Goal: Task Accomplishment & Management: Manage account settings

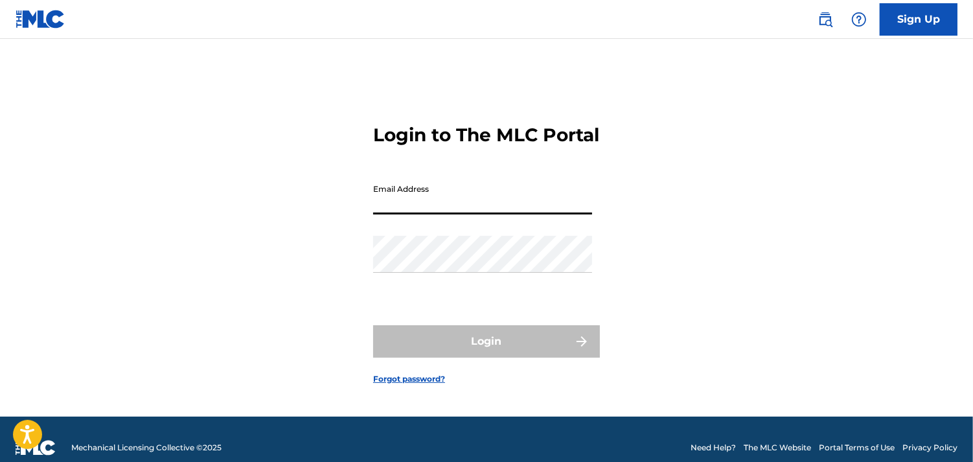
click at [462, 203] on input "Email Address" at bounding box center [482, 196] width 219 height 37
type input "[EMAIL_ADDRESS][DOMAIN_NAME]"
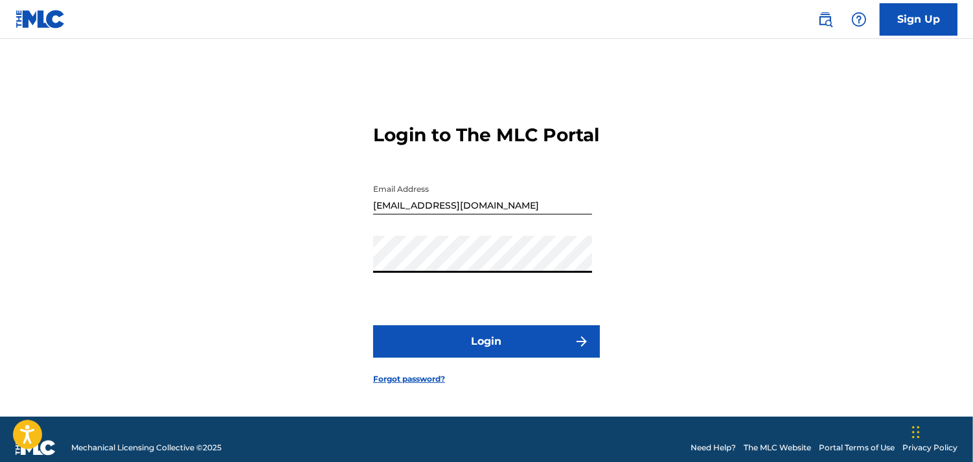
click at [373, 325] on button "Login" at bounding box center [486, 341] width 227 height 32
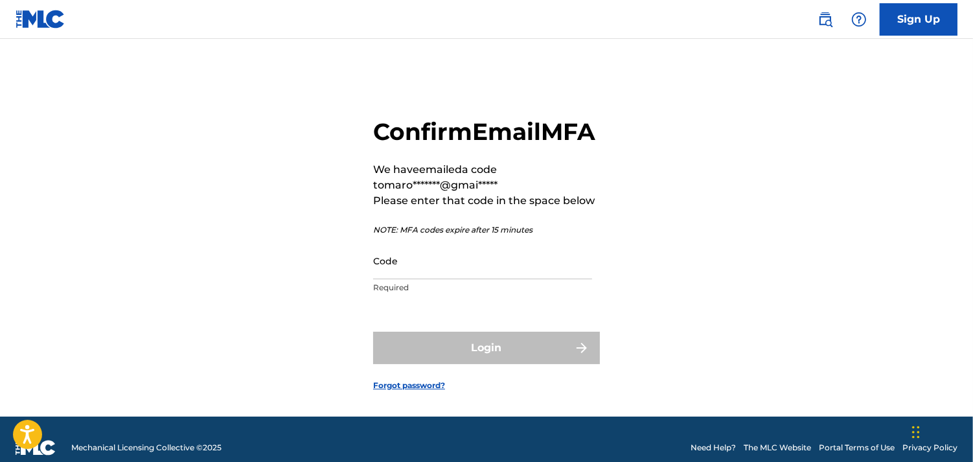
click at [467, 279] on input "Code" at bounding box center [482, 260] width 219 height 37
paste input "256398"
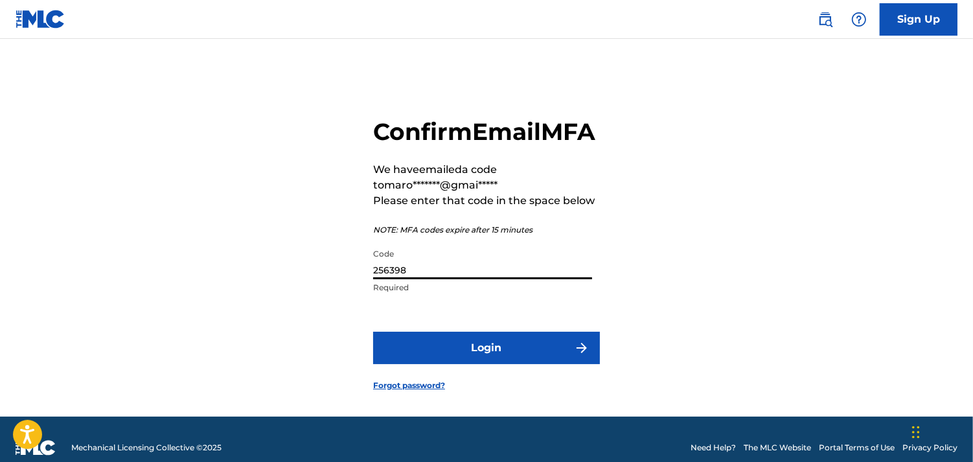
type input "256398"
click at [450, 364] on button "Login" at bounding box center [486, 348] width 227 height 32
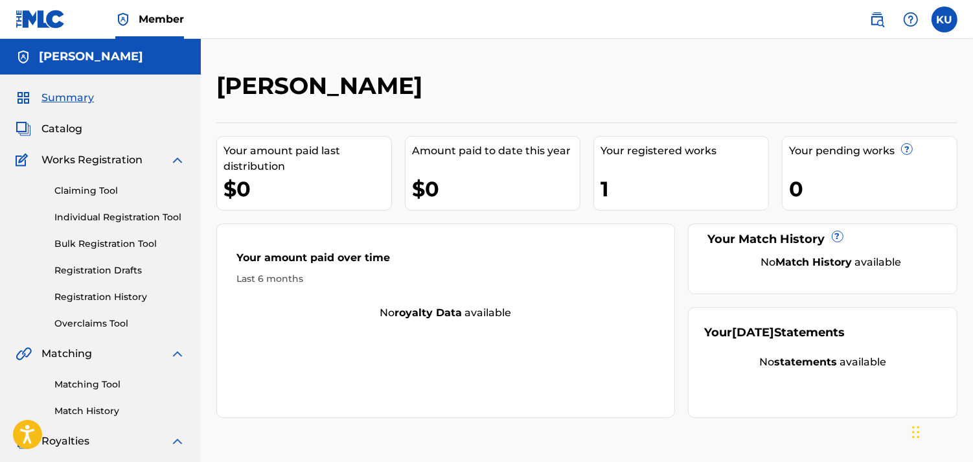
click at [701, 164] on div "Your registered works 1" at bounding box center [682, 173] width 176 height 75
click at [663, 192] on div "1" at bounding box center [685, 188] width 168 height 29
click at [612, 183] on div "1" at bounding box center [685, 188] width 168 height 29
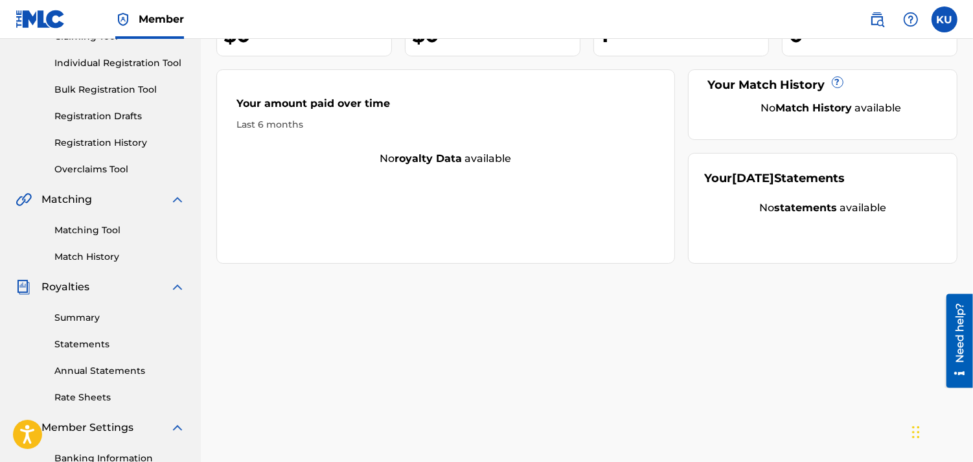
scroll to position [156, 0]
click at [91, 318] on link "Summary" at bounding box center [119, 317] width 131 height 14
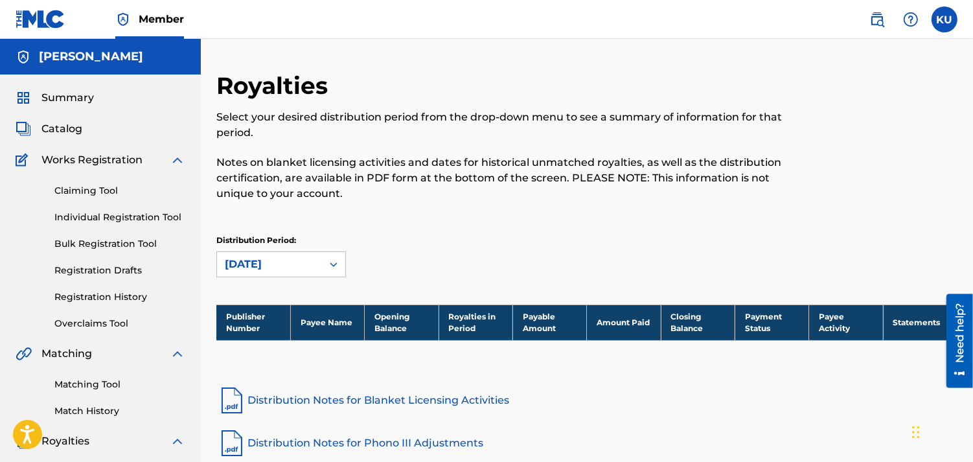
click at [101, 188] on link "Claiming Tool" at bounding box center [119, 191] width 131 height 14
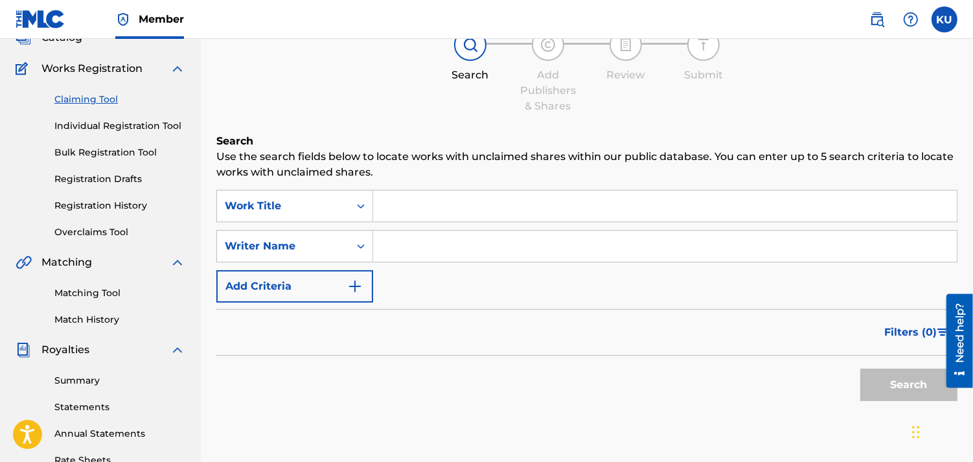
scroll to position [92, 0]
click at [97, 288] on link "Matching Tool" at bounding box center [119, 293] width 131 height 14
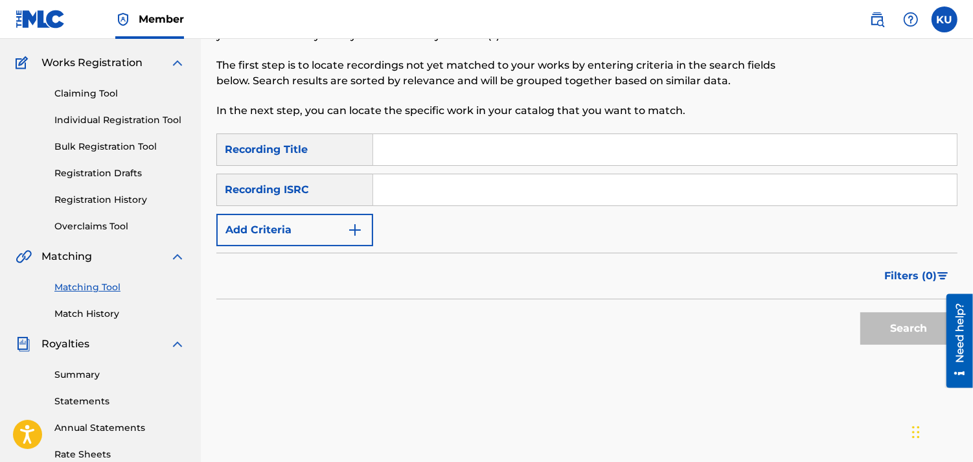
scroll to position [96, 0]
click at [100, 311] on link "Match History" at bounding box center [119, 315] width 131 height 14
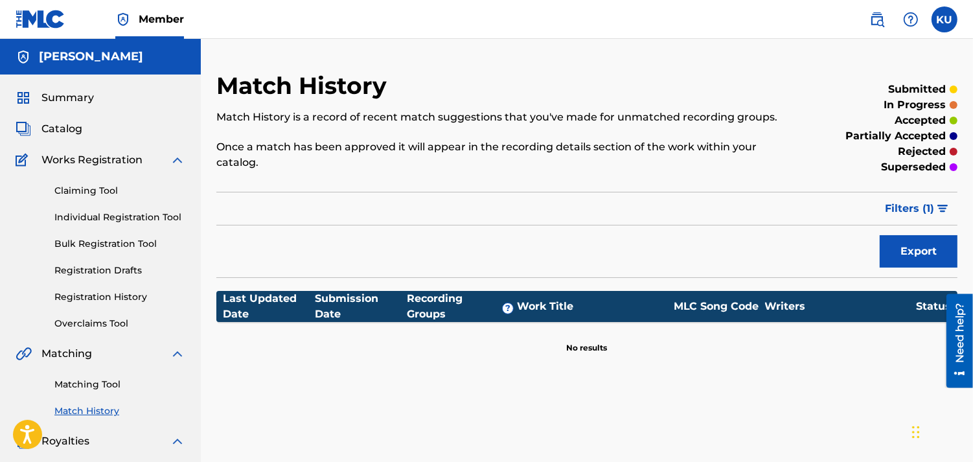
click at [80, 96] on span "Summary" at bounding box center [67, 98] width 52 height 16
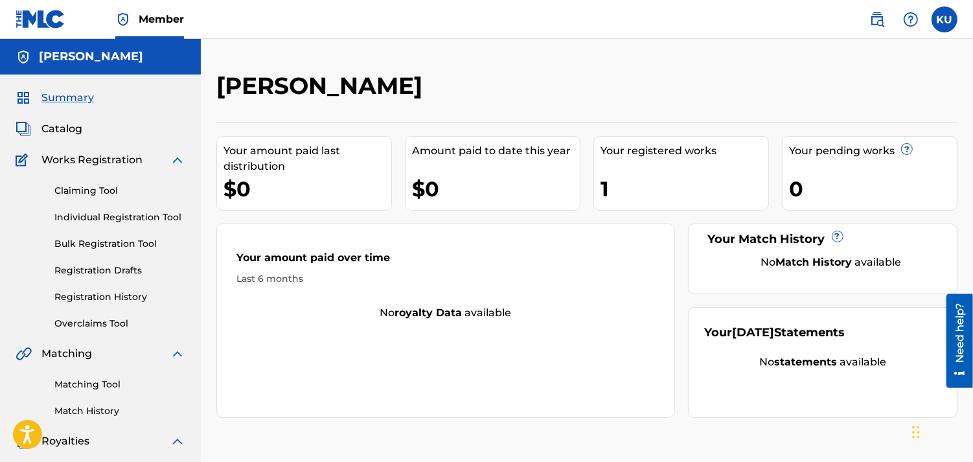
click at [622, 184] on div "1" at bounding box center [685, 188] width 168 height 29
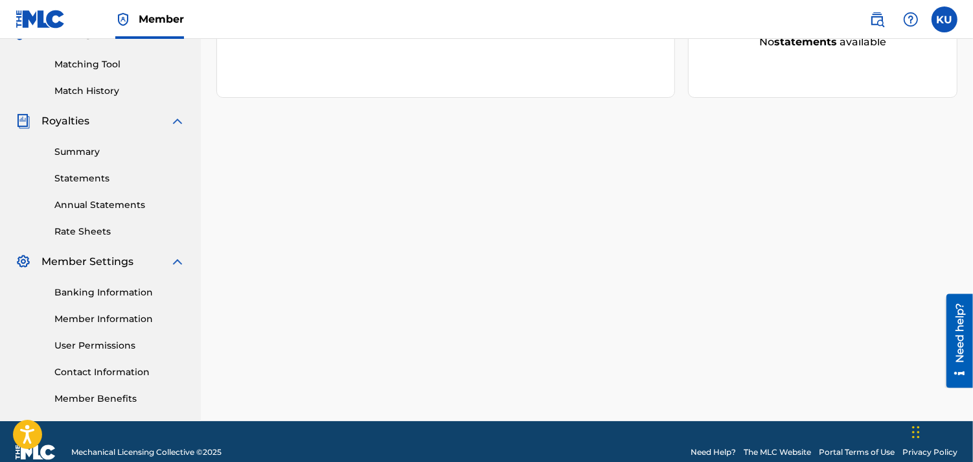
scroll to position [319, 0]
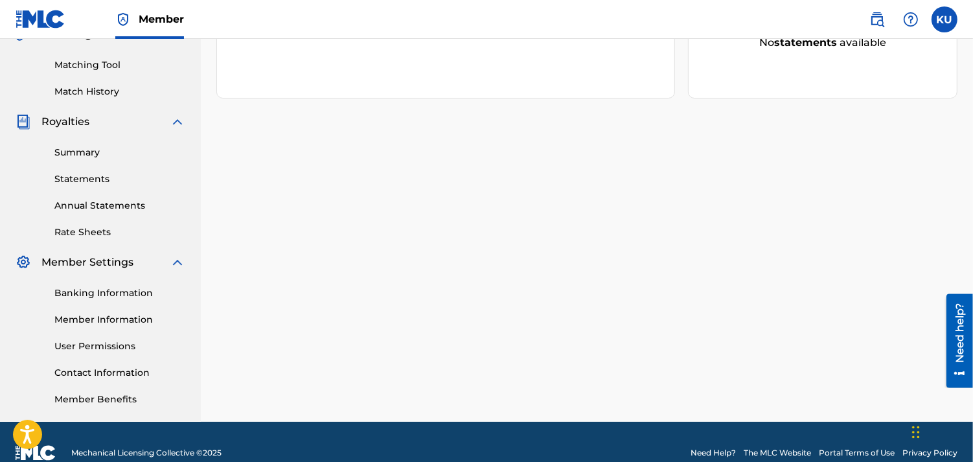
click at [120, 290] on link "Banking Information" at bounding box center [119, 293] width 131 height 14
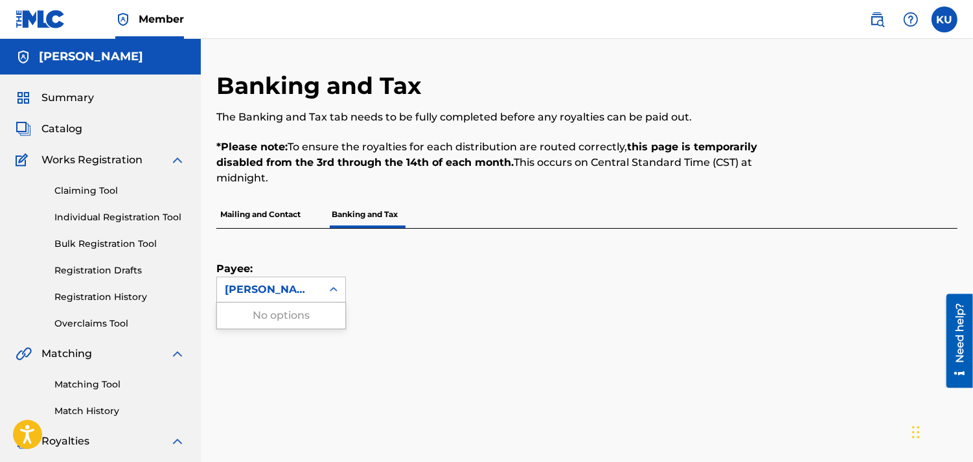
click at [272, 287] on div "[PERSON_NAME]" at bounding box center [269, 290] width 89 height 16
click at [117, 288] on div "Claiming Tool Individual Registration Tool Bulk Registration Tool Registration …" at bounding box center [101, 249] width 170 height 163
click at [117, 290] on link "Registration History" at bounding box center [119, 297] width 131 height 14
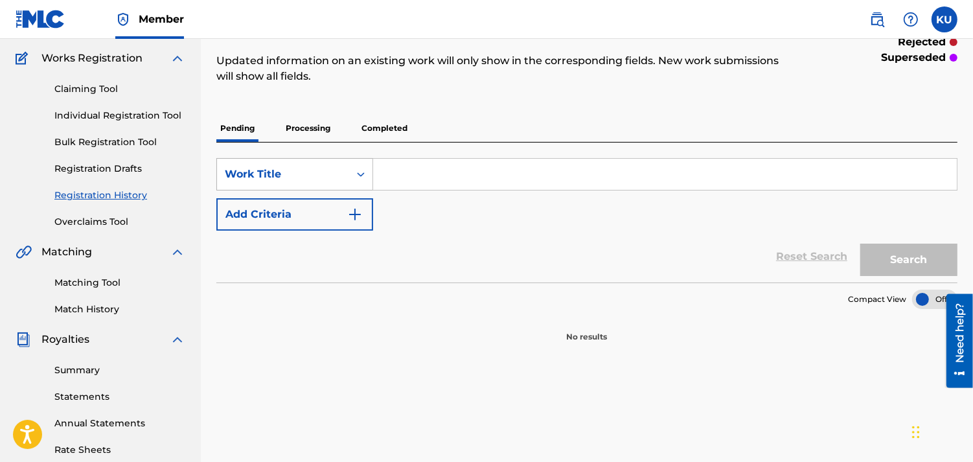
scroll to position [100, 0]
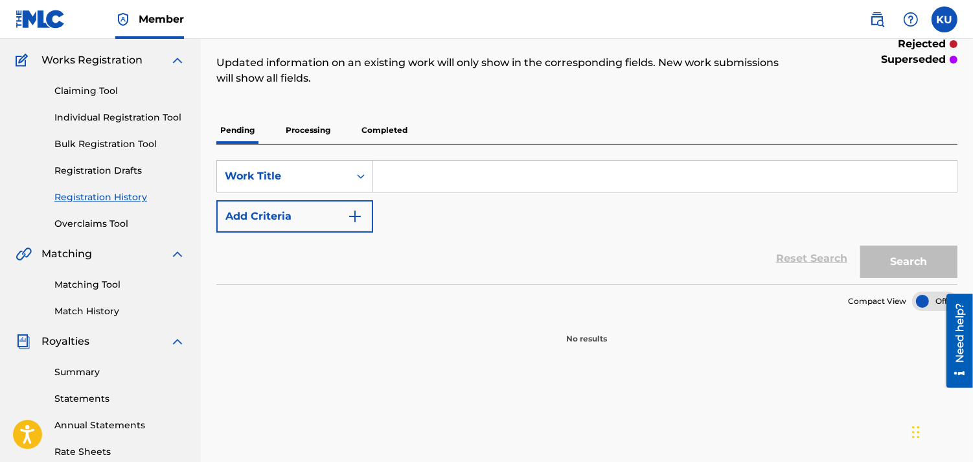
click at [312, 127] on p "Processing" at bounding box center [308, 130] width 52 height 27
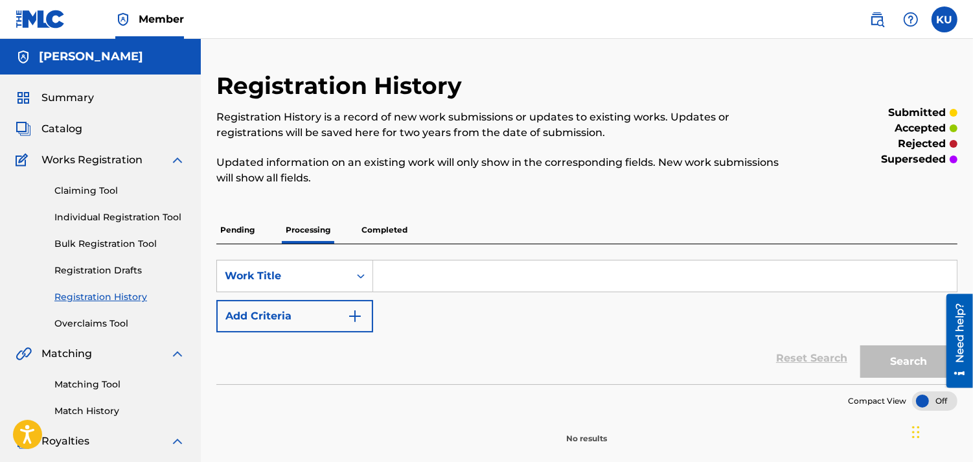
click at [381, 236] on p "Completed" at bounding box center [385, 229] width 54 height 27
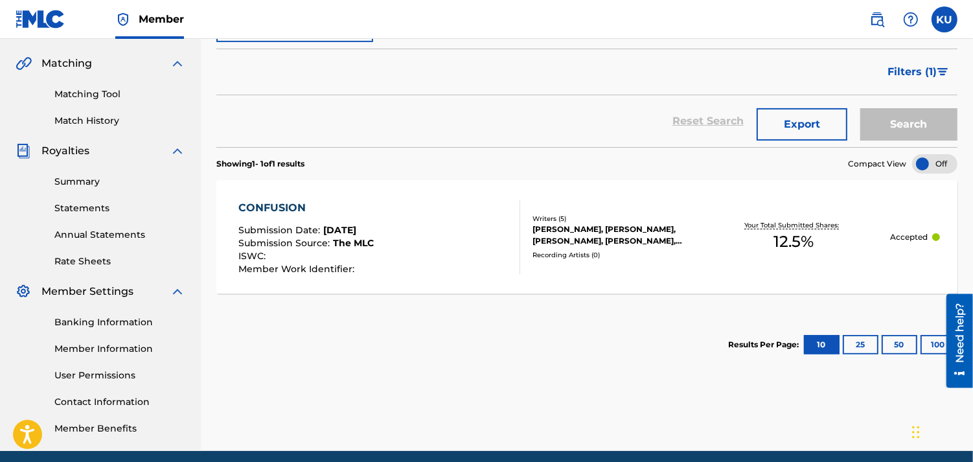
scroll to position [292, 0]
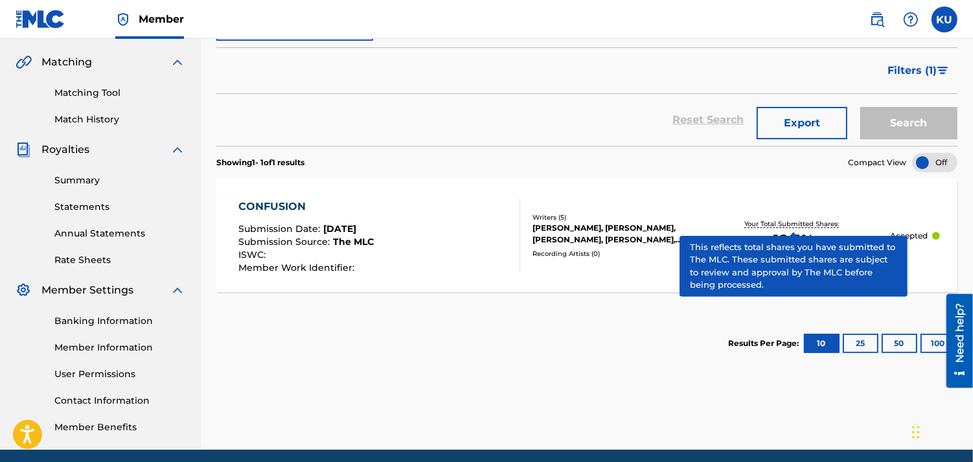
click at [811, 222] on p "Your Total Submitted Shares:" at bounding box center [794, 224] width 98 height 10
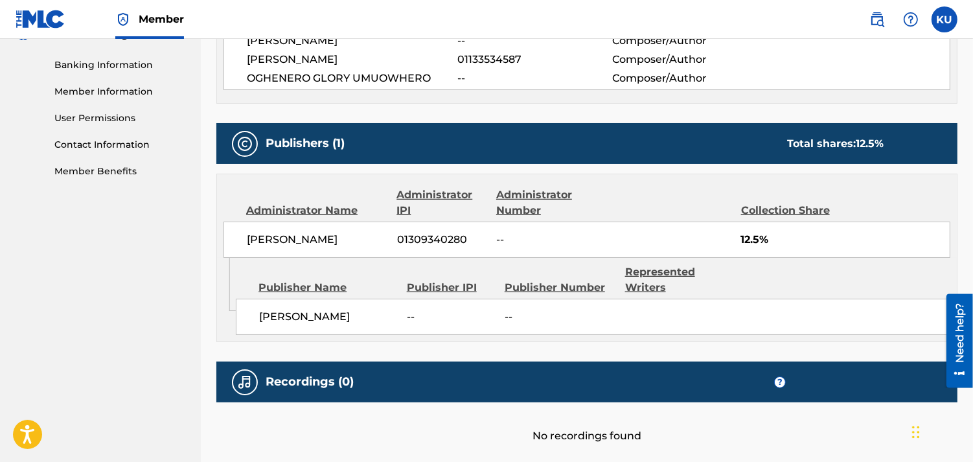
scroll to position [548, 0]
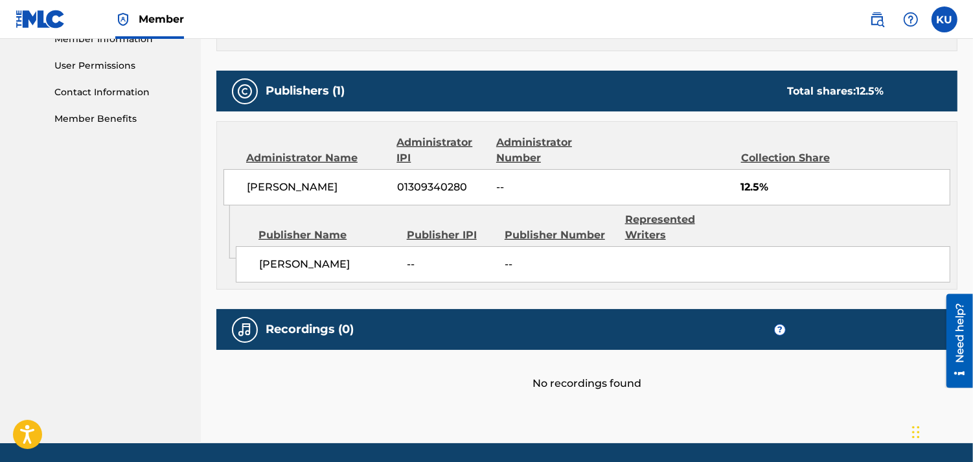
scroll to position [599, 0]
click at [526, 237] on div "Publisher Number" at bounding box center [560, 236] width 111 height 16
click at [315, 235] on div "Publisher Name" at bounding box center [328, 236] width 139 height 16
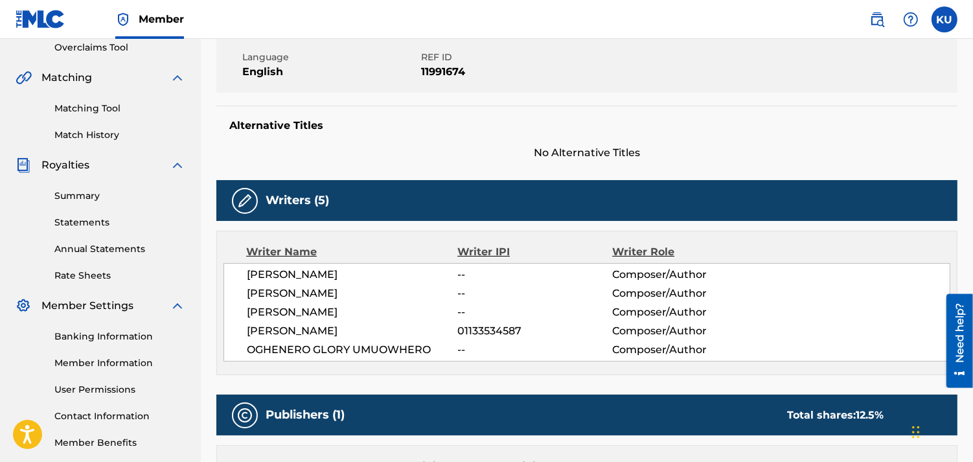
scroll to position [271, 0]
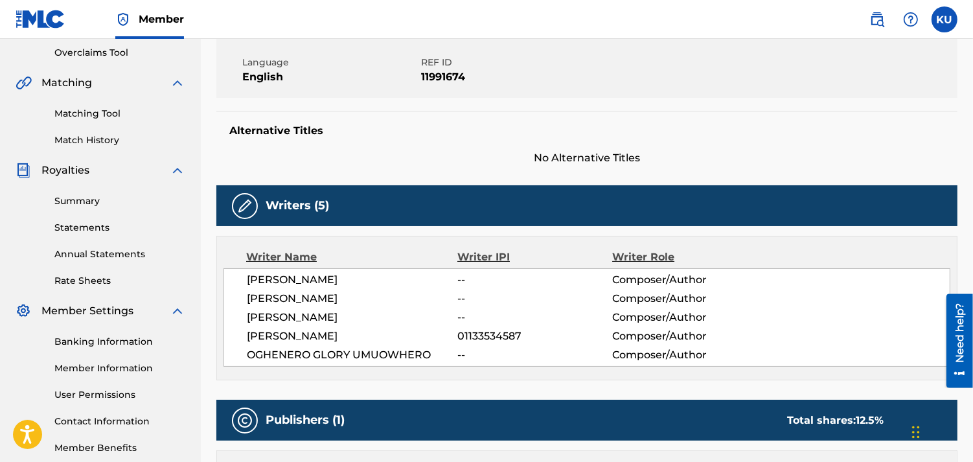
click at [241, 198] on img at bounding box center [245, 206] width 16 height 16
click at [245, 213] on div at bounding box center [245, 206] width 26 height 26
click at [244, 203] on img at bounding box center [245, 206] width 16 height 16
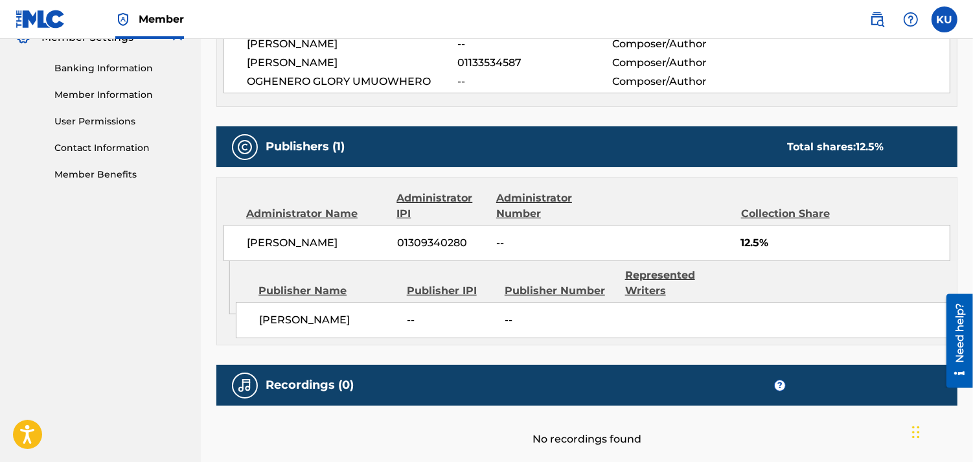
scroll to position [546, 0]
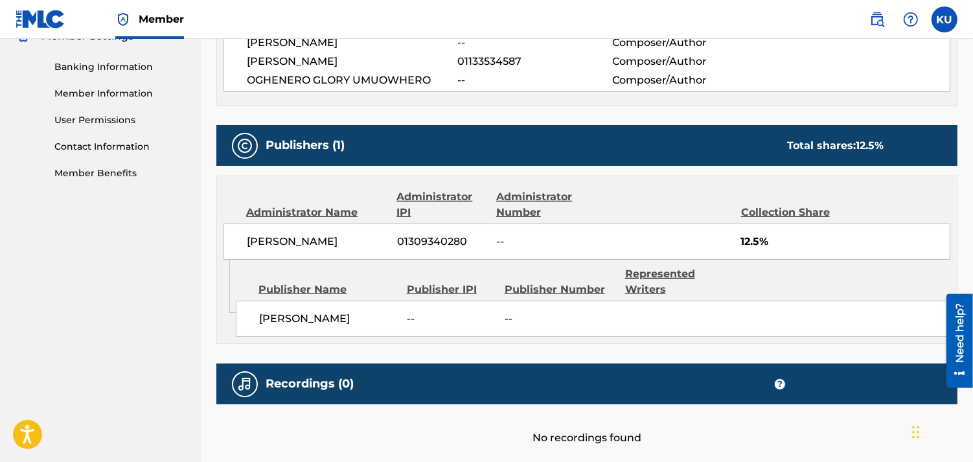
click at [244, 137] on div at bounding box center [245, 146] width 26 height 26
click at [292, 211] on div "Administrator Name" at bounding box center [316, 213] width 141 height 16
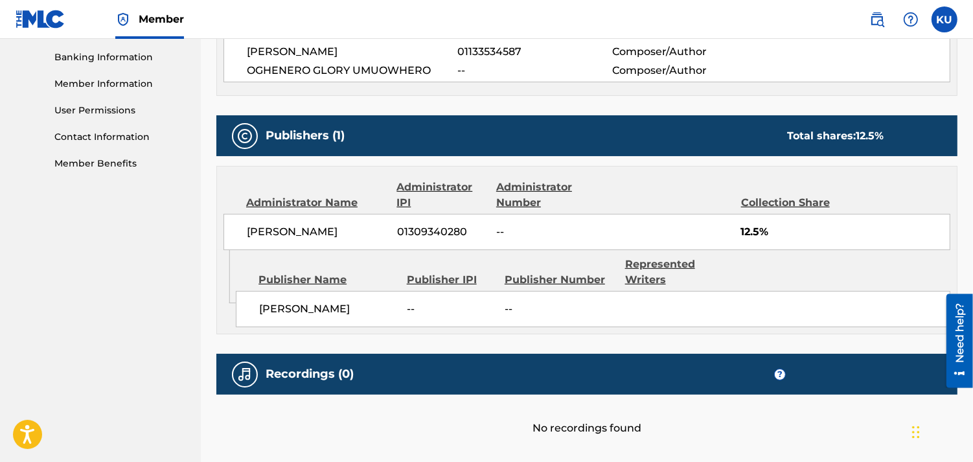
scroll to position [551, 0]
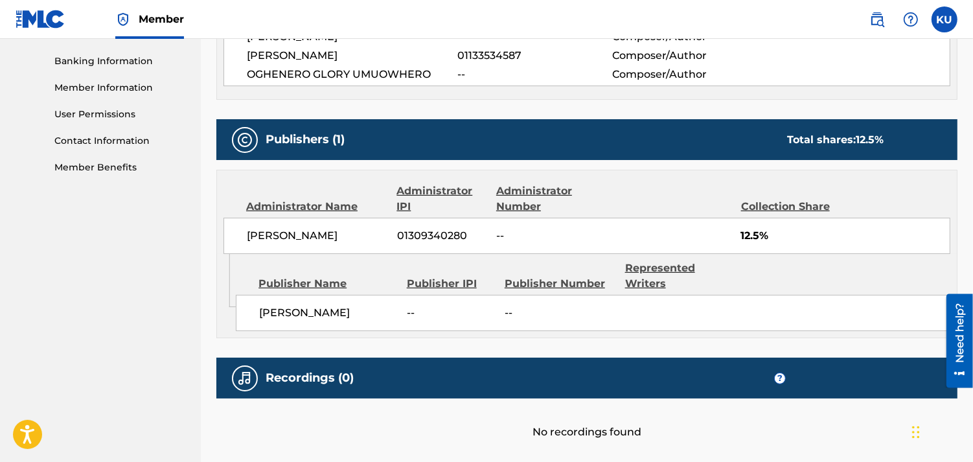
click at [228, 257] on icon "Admin Original Publisher Connecting Line" at bounding box center [226, 281] width 19 height 54
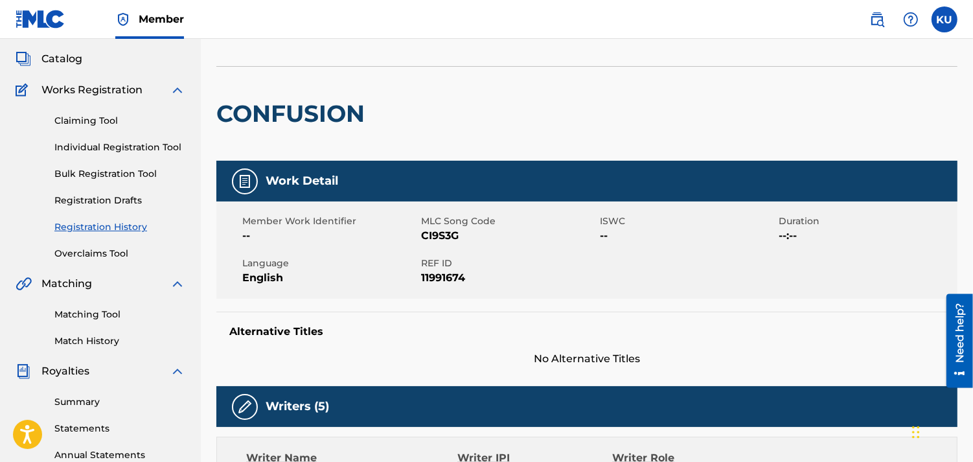
scroll to position [66, 0]
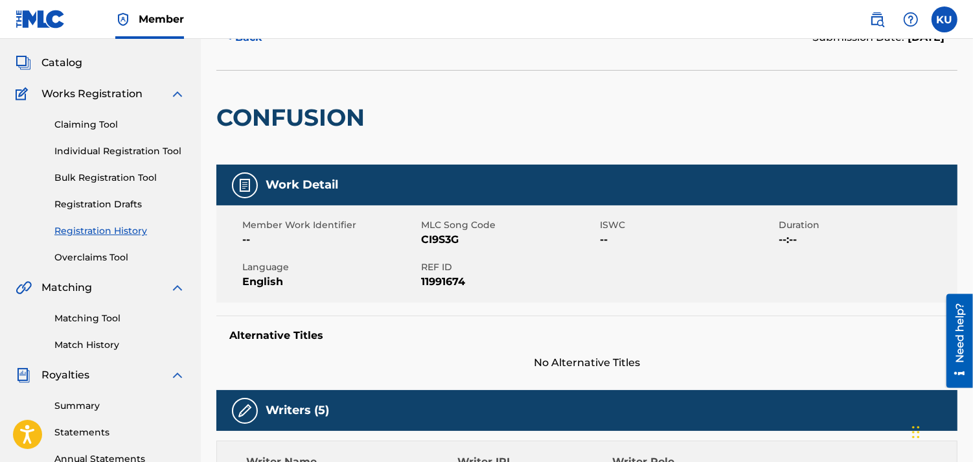
click at [134, 154] on link "Individual Registration Tool" at bounding box center [119, 152] width 131 height 14
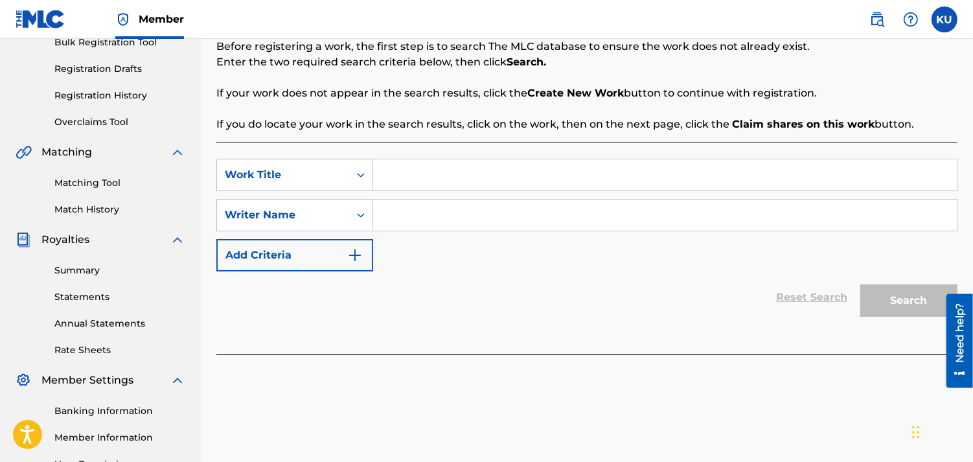
scroll to position [201, 0]
click at [99, 122] on link "Overclaims Tool" at bounding box center [119, 123] width 131 height 14
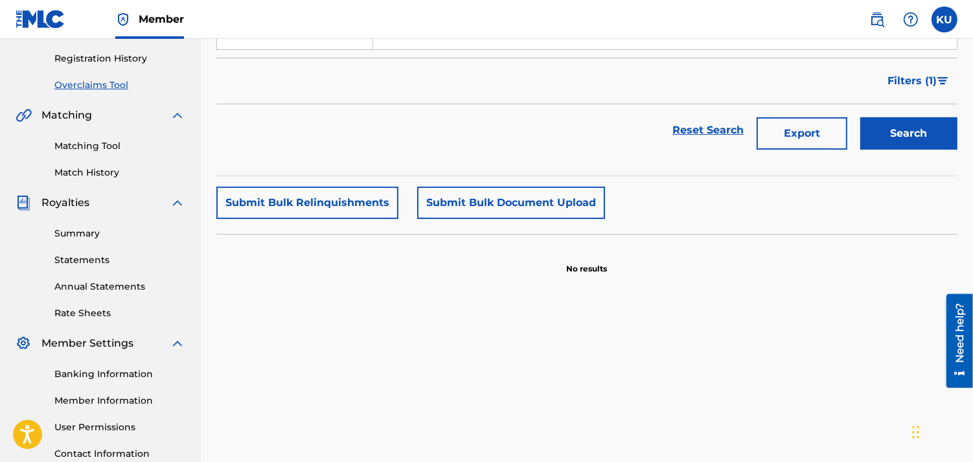
scroll to position [341, 0]
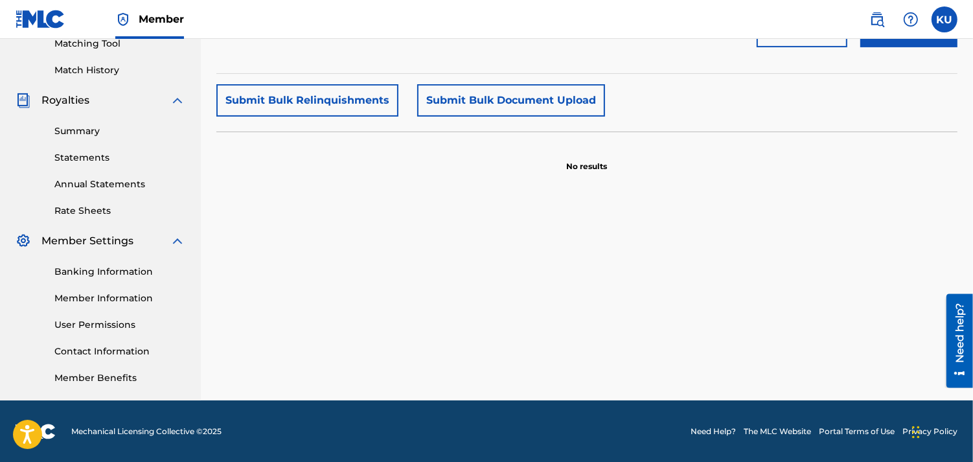
click at [96, 297] on link "Member Information" at bounding box center [119, 299] width 131 height 14
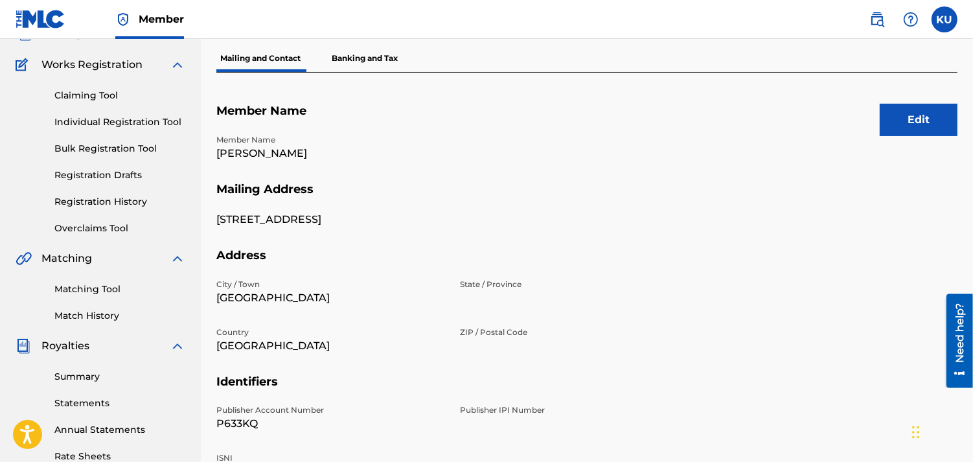
scroll to position [86, 0]
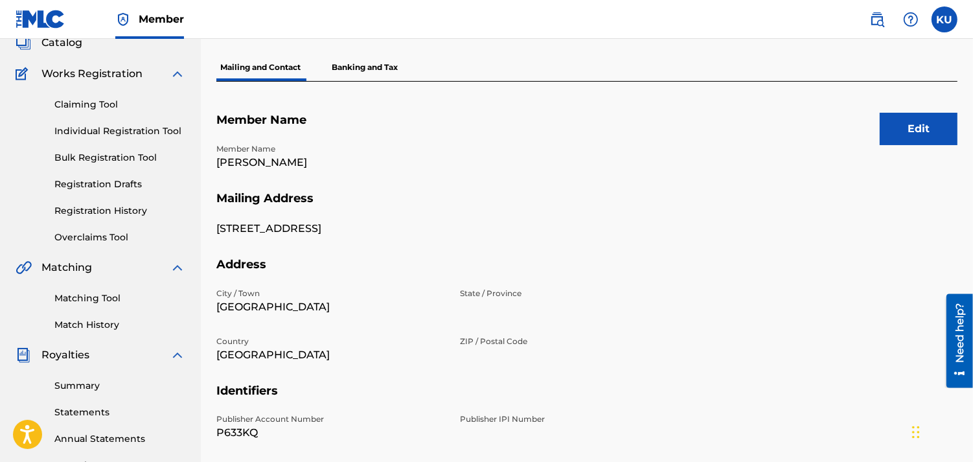
click at [902, 126] on button "Edit" at bounding box center [919, 129] width 78 height 32
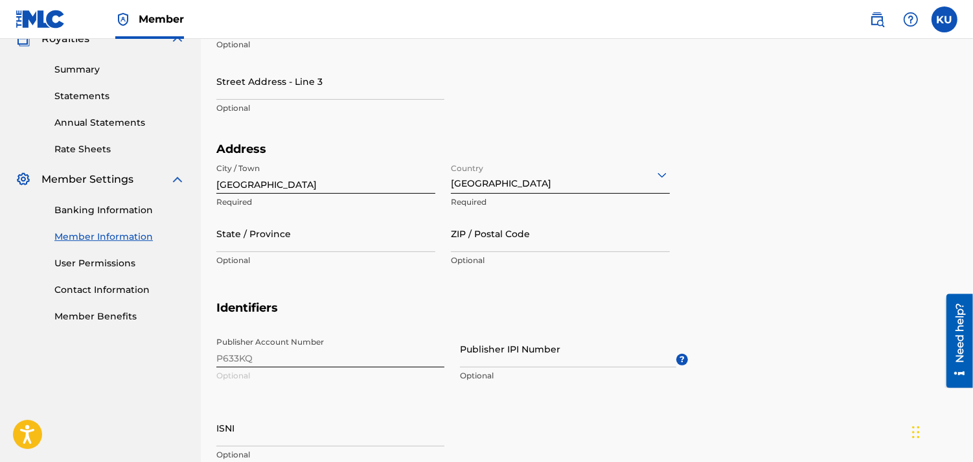
scroll to position [403, 0]
click at [553, 359] on input "Publisher IPI Number" at bounding box center [568, 348] width 216 height 37
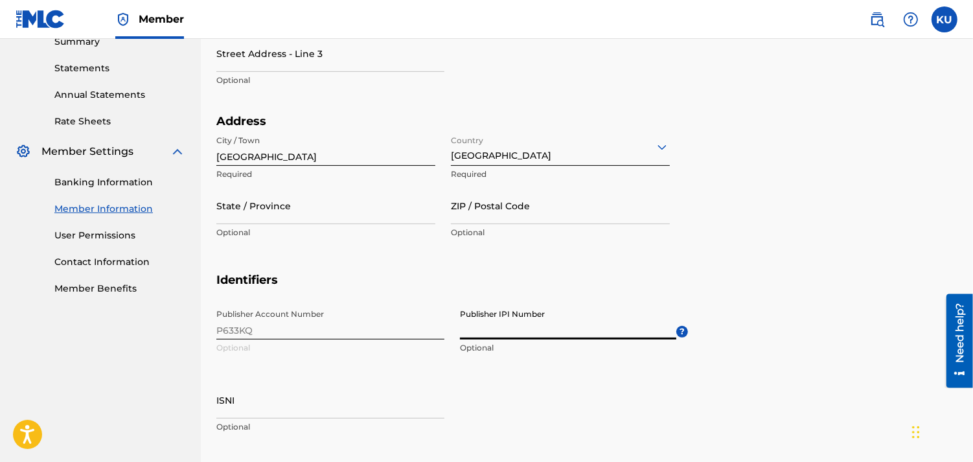
scroll to position [431, 0]
click at [493, 311] on input "Publisher IPI Number" at bounding box center [568, 320] width 216 height 37
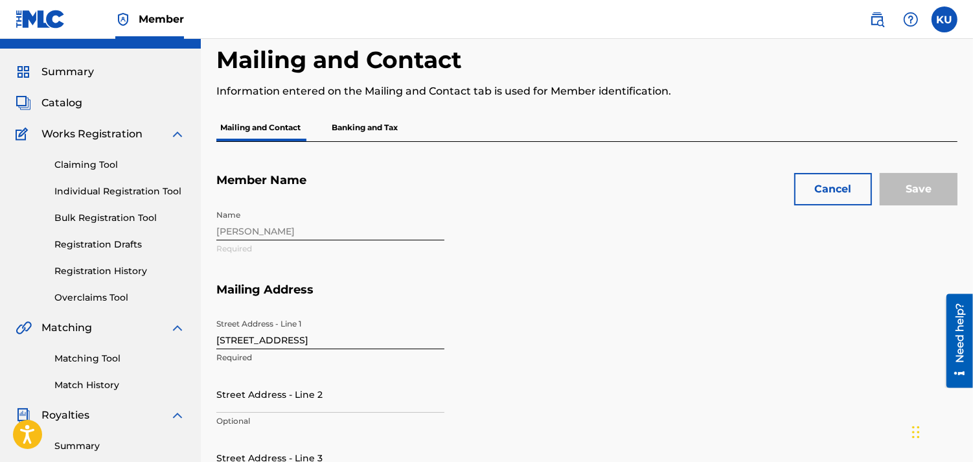
scroll to position [0, 0]
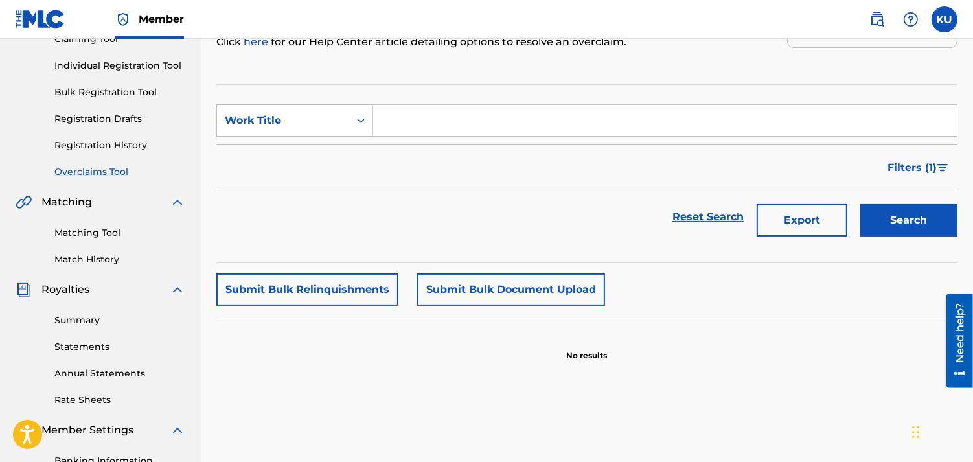
scroll to position [152, 0]
click at [99, 146] on link "Registration History" at bounding box center [119, 145] width 131 height 14
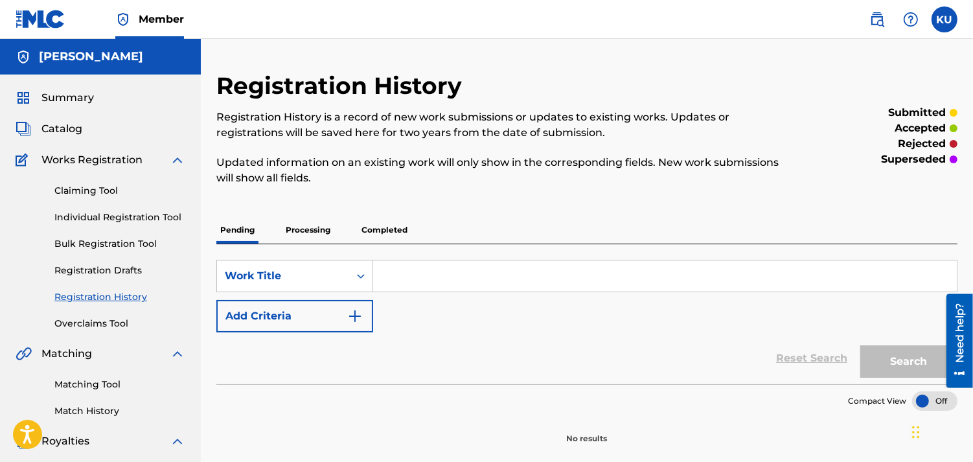
click at [365, 227] on p "Completed" at bounding box center [385, 229] width 54 height 27
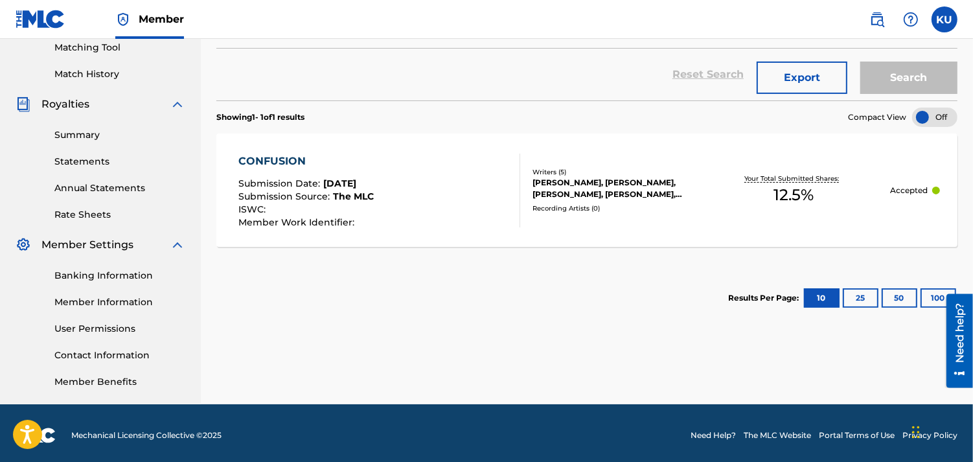
scroll to position [341, 0]
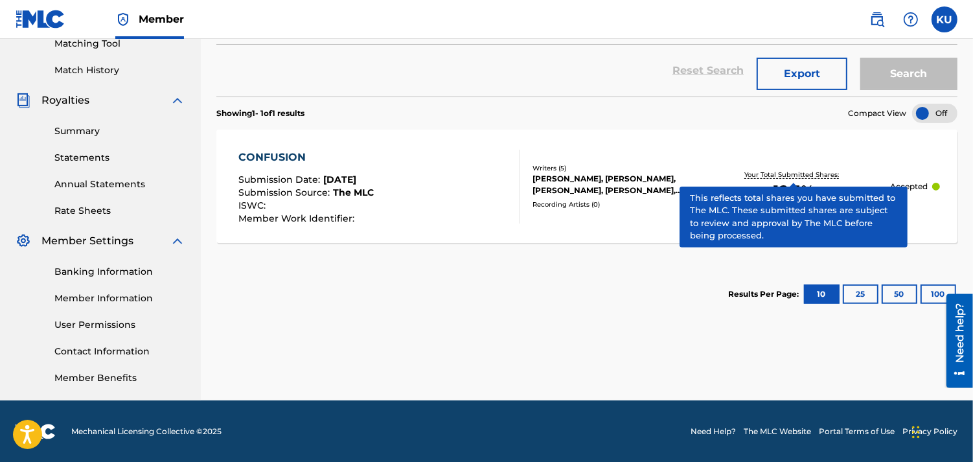
click at [791, 178] on p "Your Total Submitted Shares:" at bounding box center [794, 175] width 98 height 10
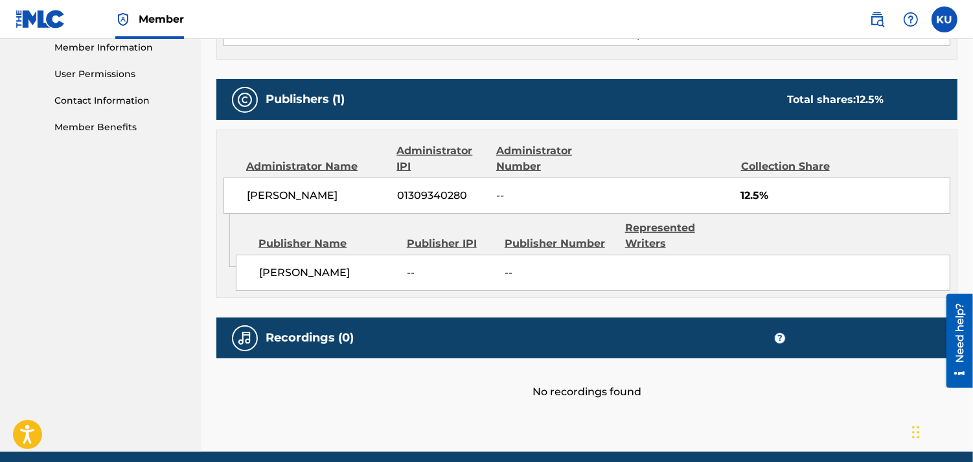
scroll to position [588, 0]
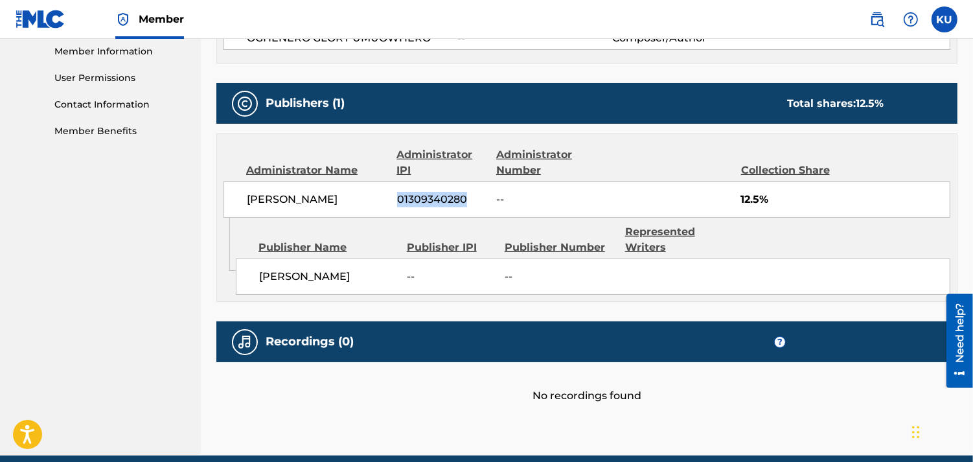
drag, startPoint x: 465, startPoint y: 196, endPoint x: 397, endPoint y: 197, distance: 68.7
click at [397, 197] on span "01309340280" at bounding box center [441, 200] width 89 height 16
copy span "01309340280"
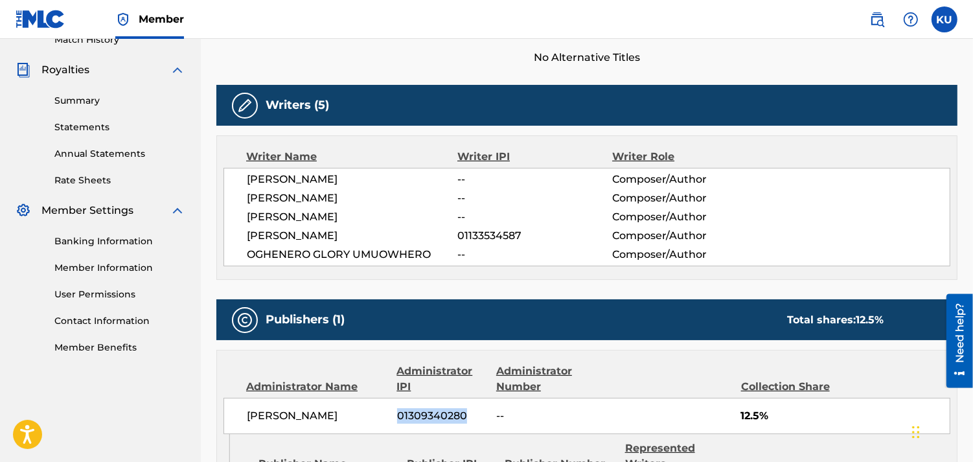
scroll to position [377, 0]
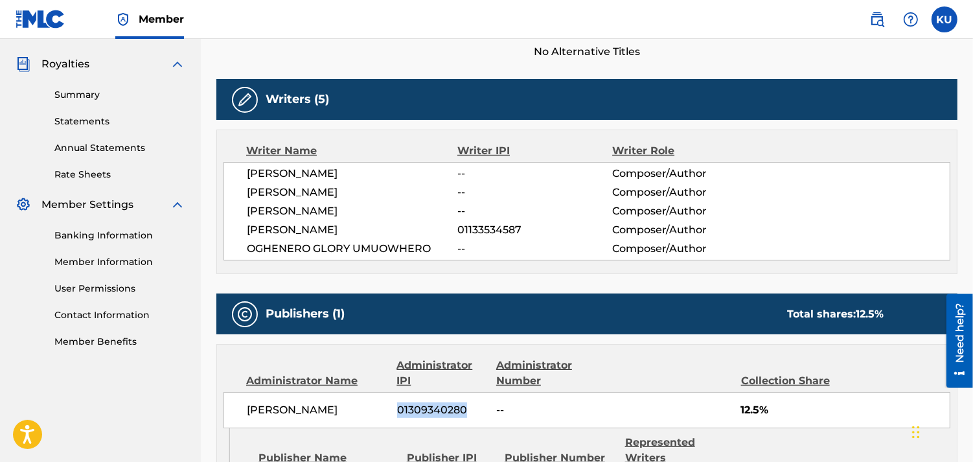
click at [113, 255] on link "Member Information" at bounding box center [119, 262] width 131 height 14
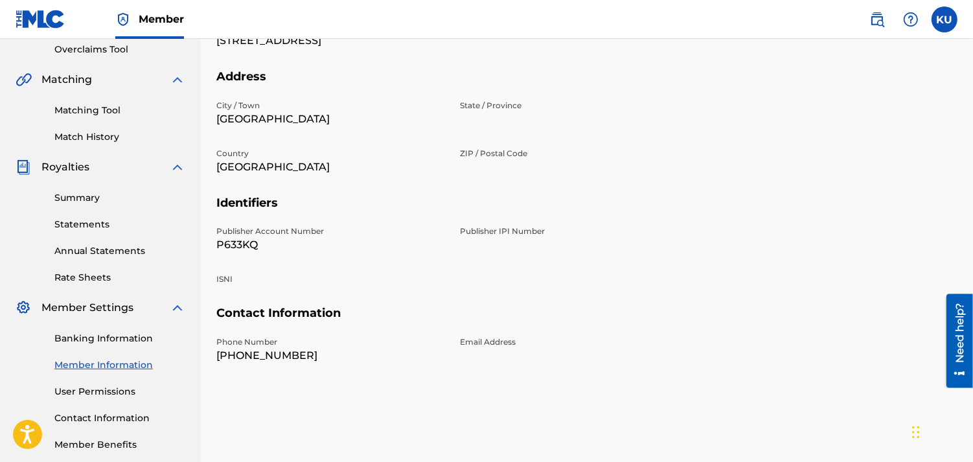
scroll to position [341, 0]
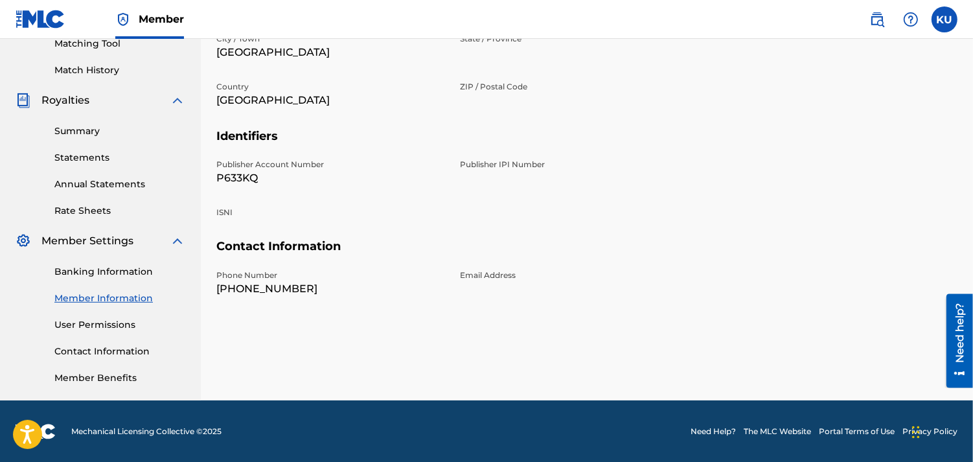
click at [510, 181] on div "Publisher IPI Number" at bounding box center [574, 172] width 228 height 27
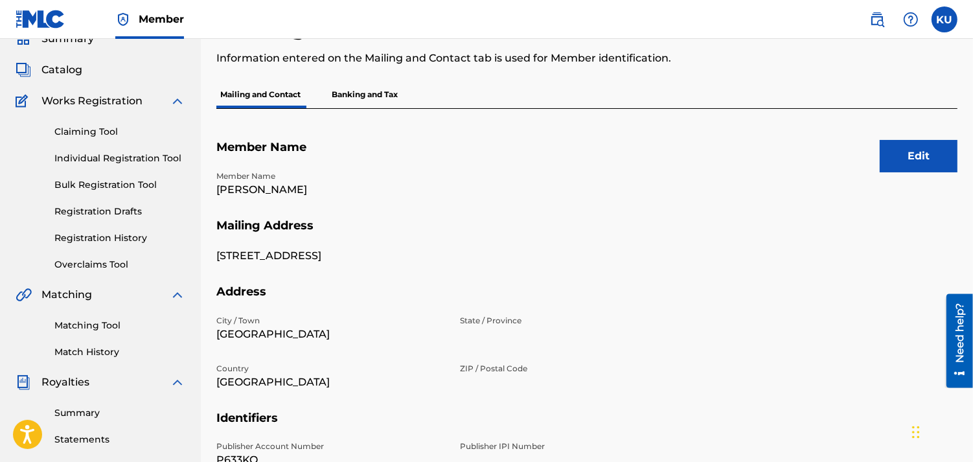
scroll to position [56, 0]
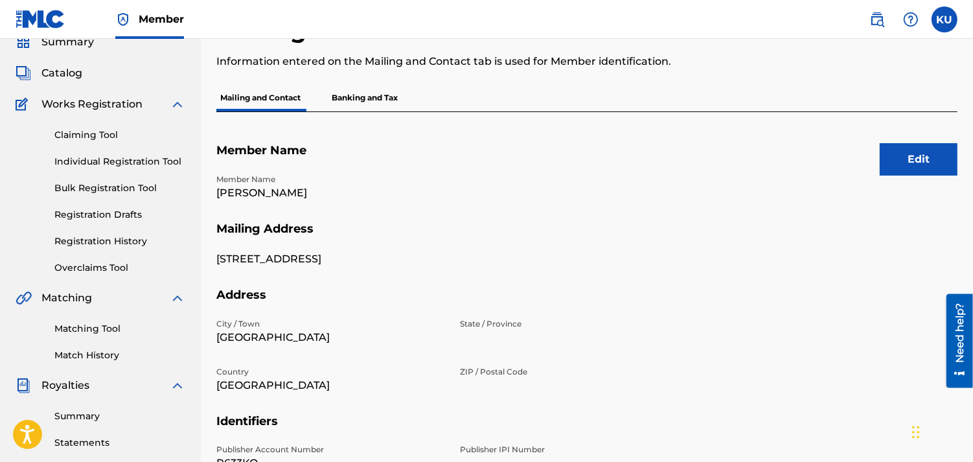
click at [948, 156] on button "Edit" at bounding box center [919, 159] width 78 height 32
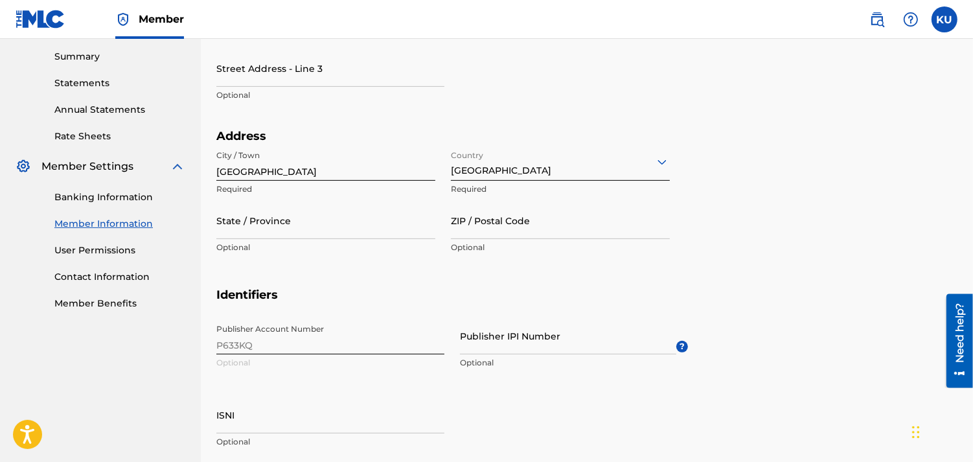
scroll to position [417, 0]
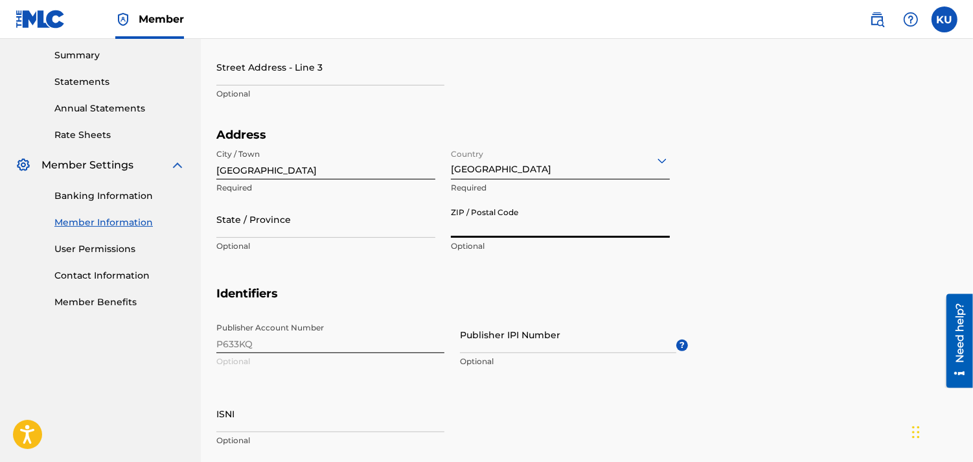
click at [526, 216] on input "ZIP / Postal Code" at bounding box center [560, 219] width 219 height 37
type input "121101"
type input "[EMAIL_ADDRESS][DOMAIN_NAME]"
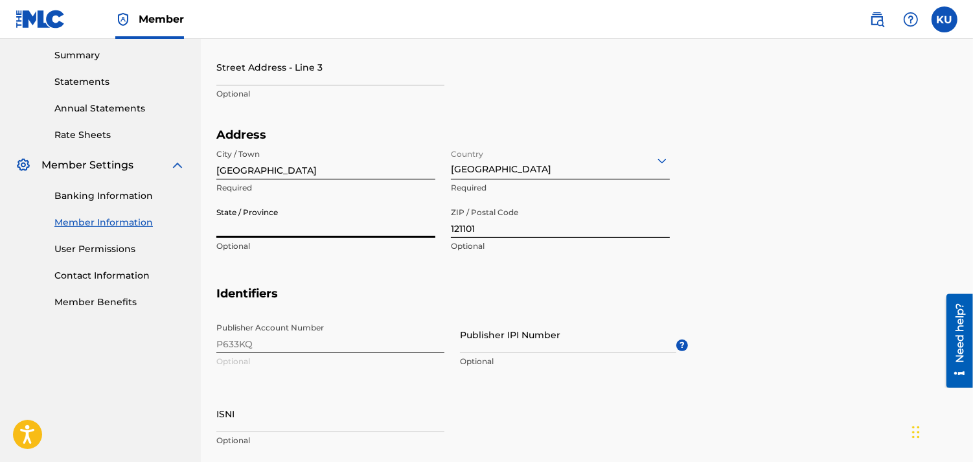
click at [371, 212] on input "State / Province" at bounding box center [325, 219] width 219 height 37
type input "Ogun"
click at [358, 320] on div "Publisher Account Number P633KQ Optional Publisher IPI Number Optional ? ISNI O…" at bounding box center [452, 395] width 472 height 158
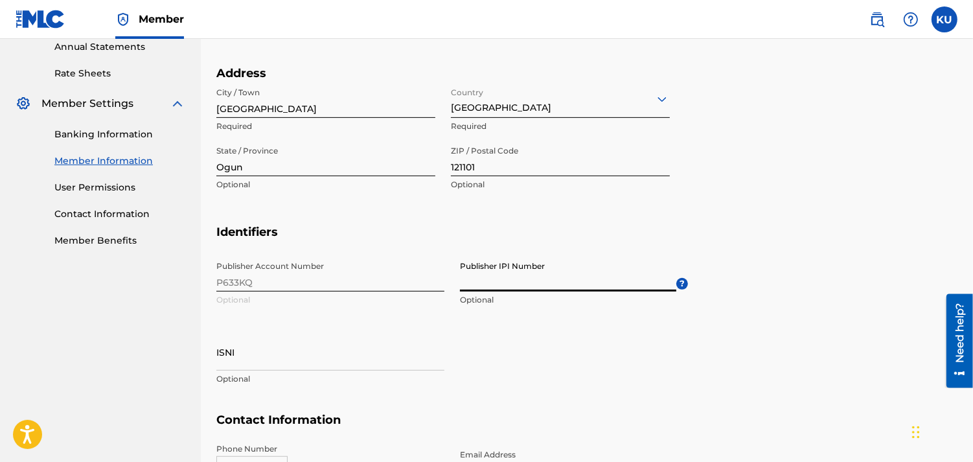
click at [496, 272] on input "Publisher IPI Number" at bounding box center [568, 273] width 216 height 37
paste input "01309340280"
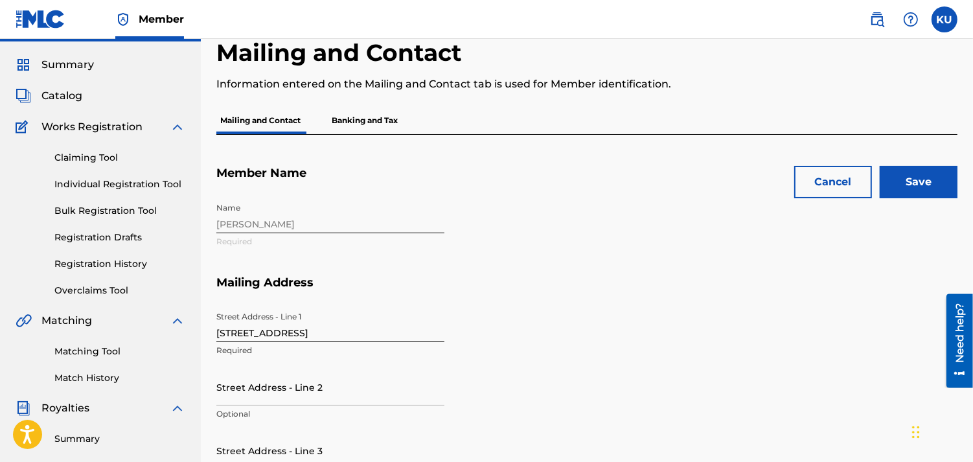
scroll to position [0, 0]
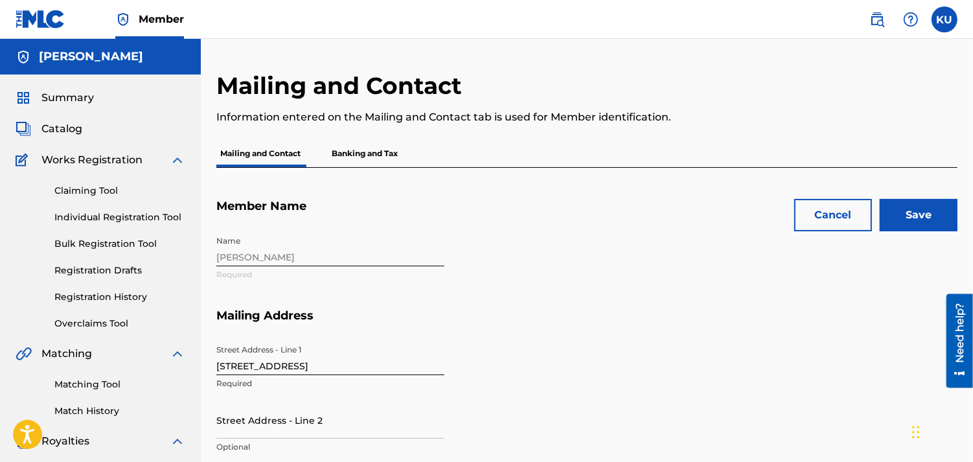
type input "01309340280"
click at [925, 203] on input "Save" at bounding box center [919, 215] width 78 height 32
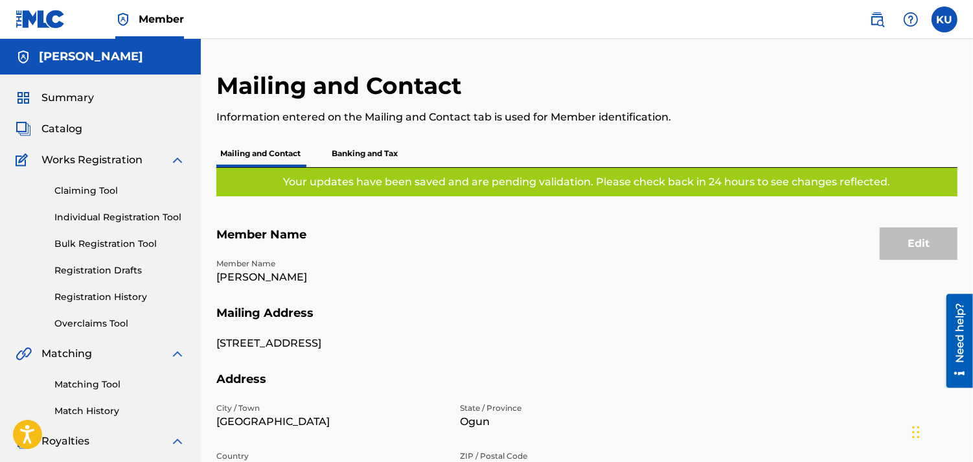
click at [386, 160] on p "Banking and Tax" at bounding box center [365, 153] width 74 height 27
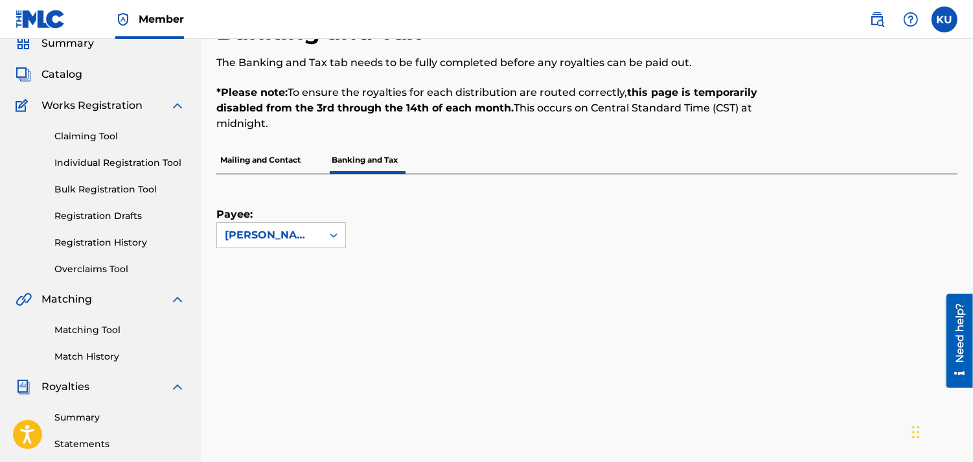
scroll to position [55, 0]
click at [322, 229] on div at bounding box center [333, 234] width 23 height 23
click at [378, 223] on div "Payee: [PERSON_NAME]" at bounding box center [571, 211] width 710 height 74
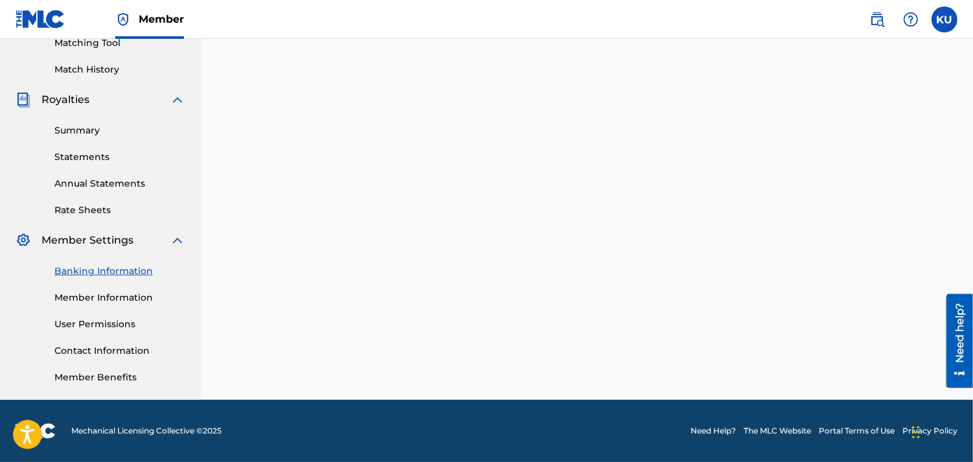
scroll to position [341, 0]
click at [117, 272] on link "Banking Information" at bounding box center [119, 272] width 131 height 14
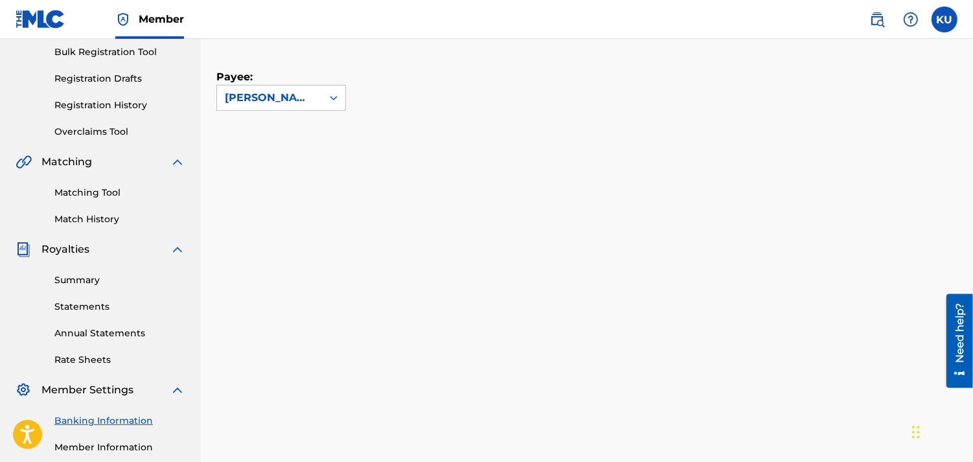
scroll to position [193, 0]
click at [290, 98] on div "[PERSON_NAME]" at bounding box center [269, 97] width 89 height 16
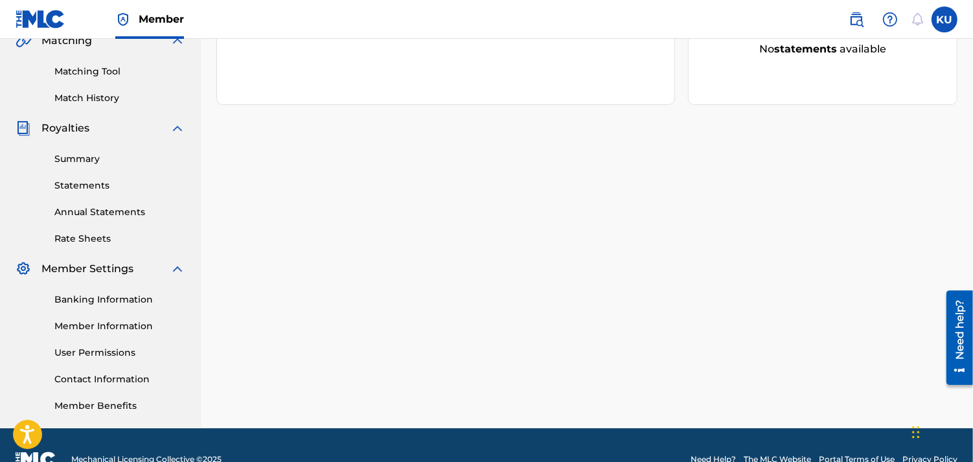
scroll to position [314, 0]
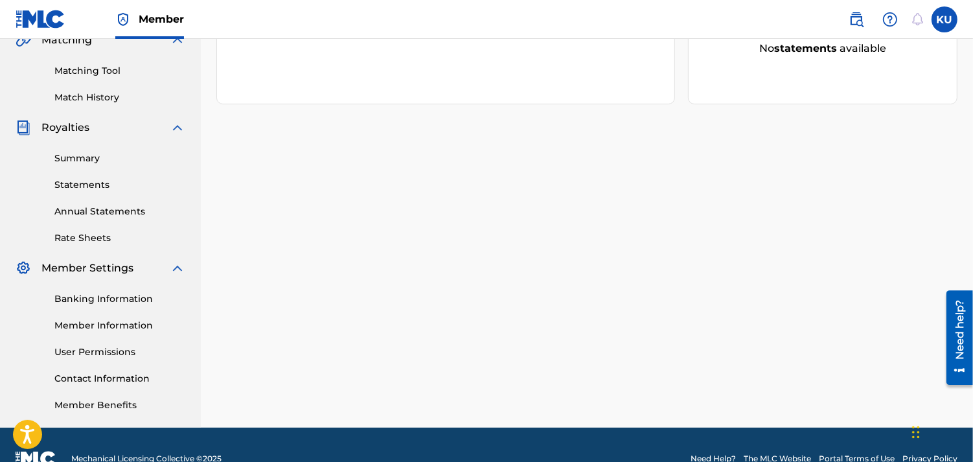
click at [119, 319] on link "Member Information" at bounding box center [119, 326] width 131 height 14
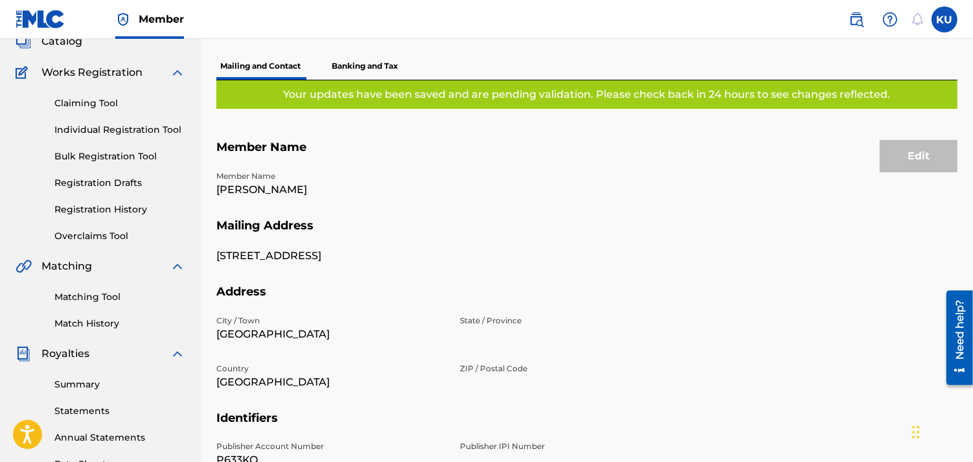
scroll to position [88, 0]
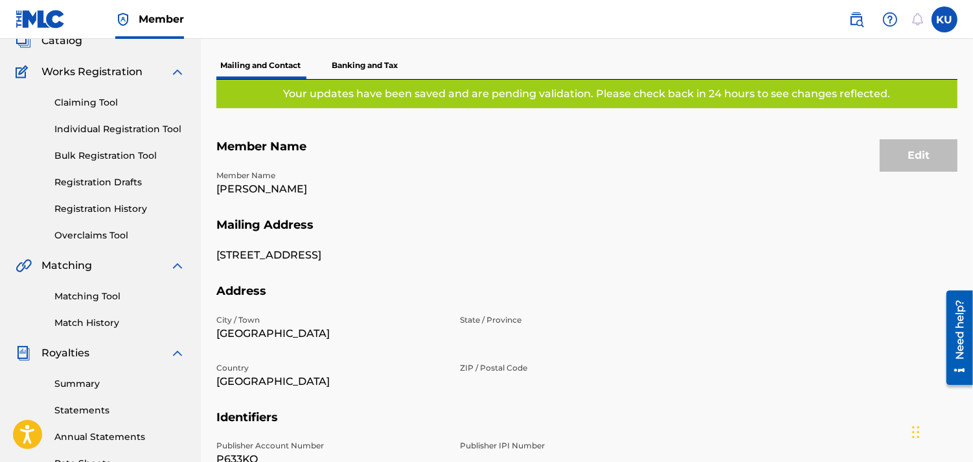
click at [374, 69] on p "Banking and Tax" at bounding box center [365, 65] width 74 height 27
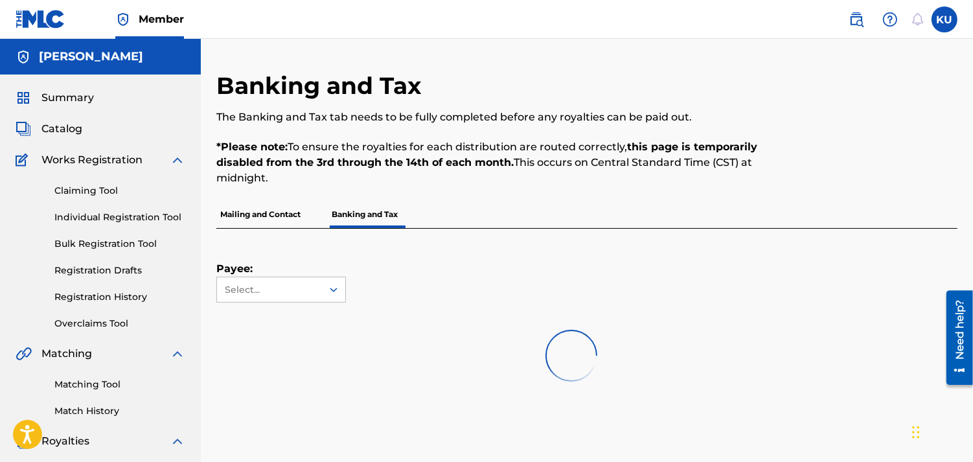
scroll to position [37, 0]
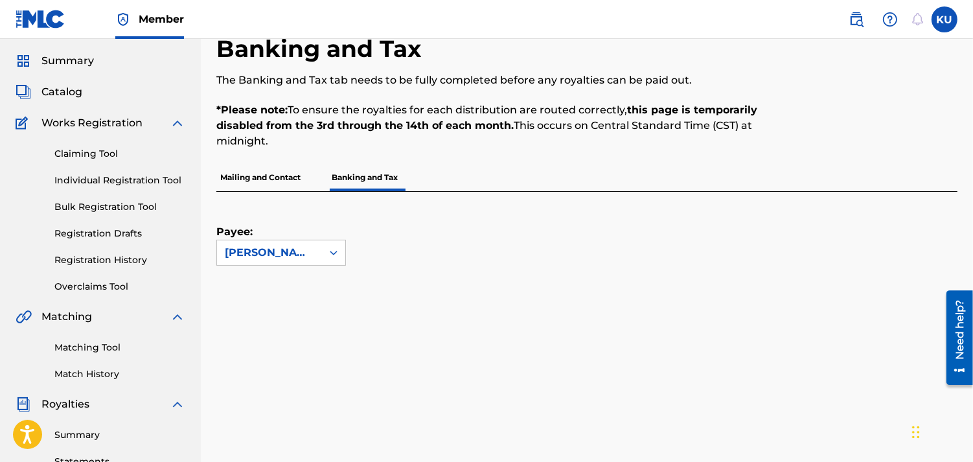
click at [281, 186] on p "Mailing and Contact" at bounding box center [260, 177] width 88 height 27
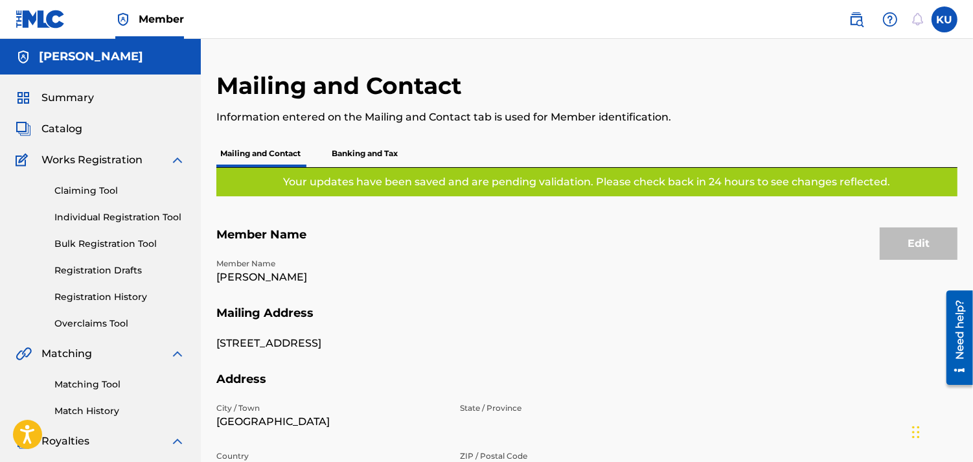
scroll to position [1, 0]
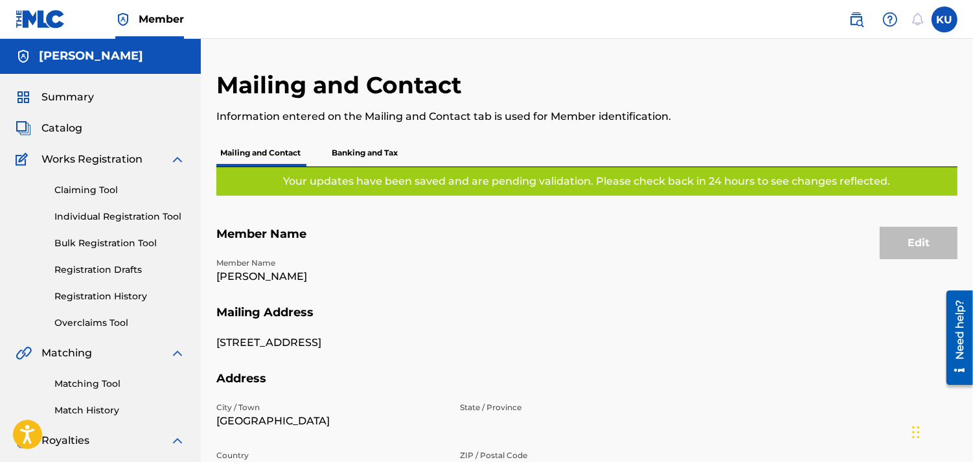
click at [380, 145] on p "Banking and Tax" at bounding box center [365, 152] width 74 height 27
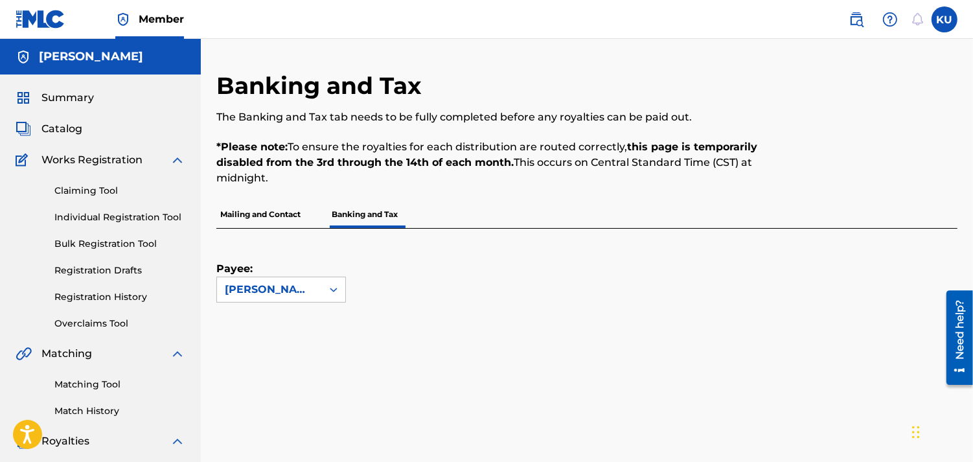
click at [71, 100] on span "Summary" at bounding box center [67, 98] width 52 height 16
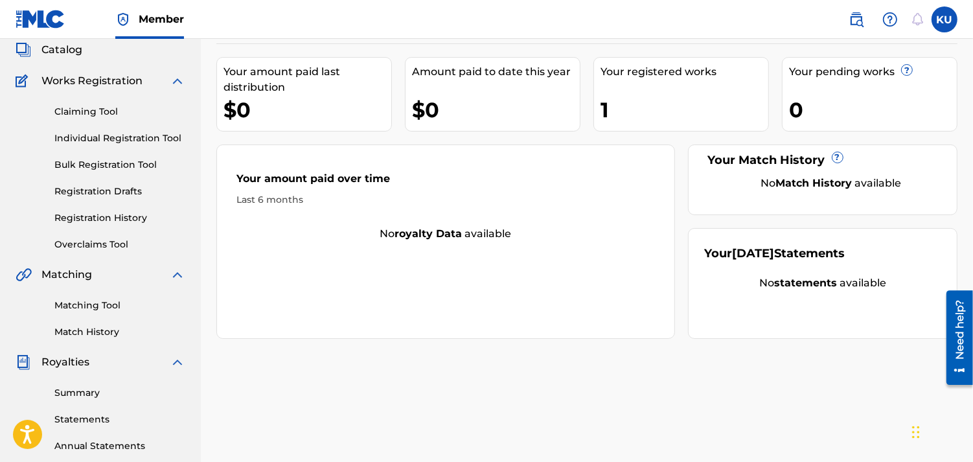
scroll to position [81, 0]
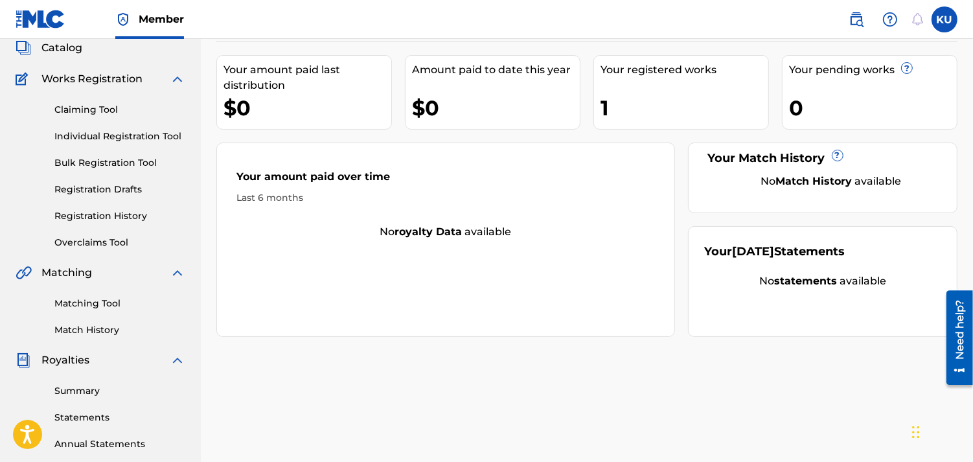
click at [687, 87] on div "Your registered works 1" at bounding box center [682, 92] width 176 height 75
click at [113, 221] on link "Registration History" at bounding box center [119, 216] width 131 height 14
